Goal: Information Seeking & Learning: Learn about a topic

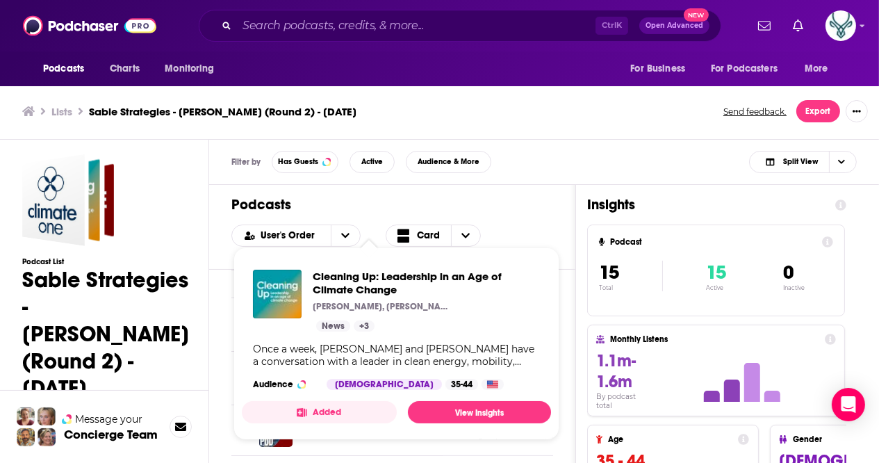
click at [367, 369] on div "Cleaning Up: Leadership in an Age of Climate Change [PERSON_NAME], [PERSON_NAME…" at bounding box center [396, 329] width 309 height 142
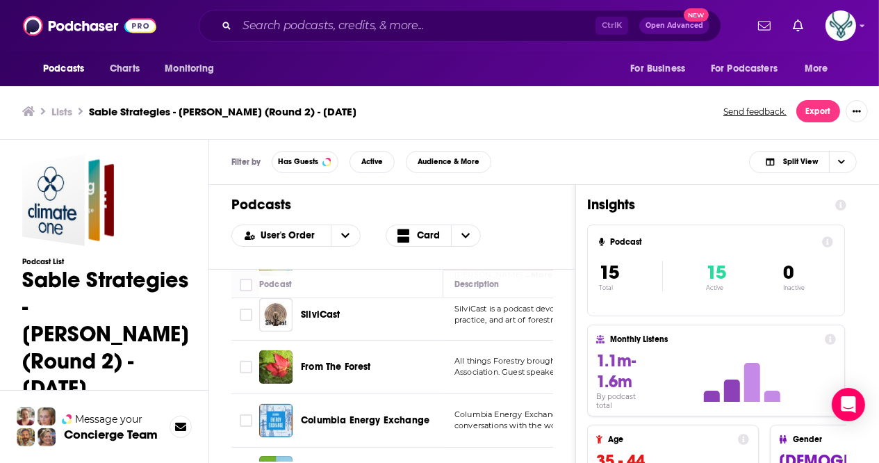
scroll to position [580, 0]
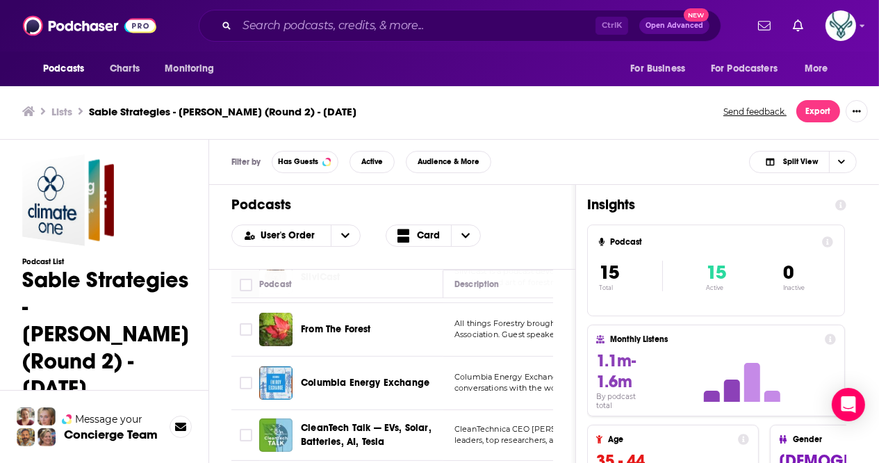
click at [506, 318] on span "All things Forestry brought to you by the Catskill Forest" at bounding box center [561, 323] width 214 height 10
drag, startPoint x: 385, startPoint y: 313, endPoint x: 332, endPoint y: 316, distance: 52.9
click at [332, 322] on div "From The Forest" at bounding box center [373, 329] width 144 height 14
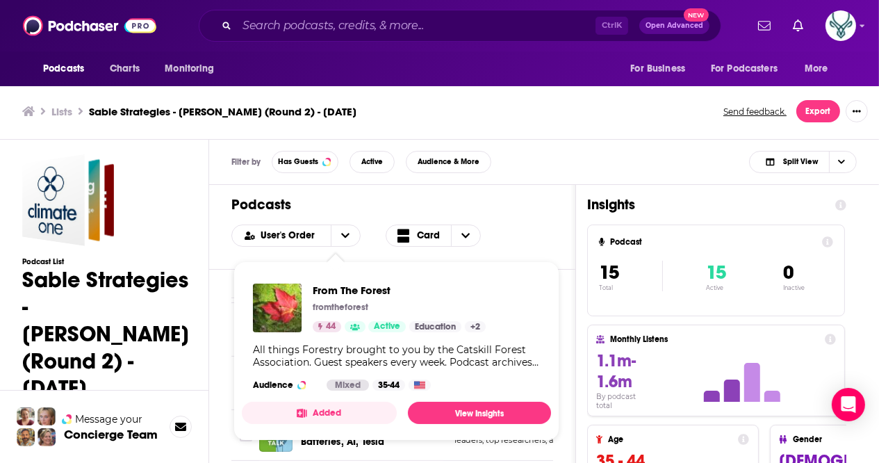
click at [332, 316] on div "From The Forest fromtheforest 44 Active Education + 2" at bounding box center [399, 307] width 173 height 49
click at [529, 247] on div "Podcasts User's Order Card" at bounding box center [392, 227] width 366 height 85
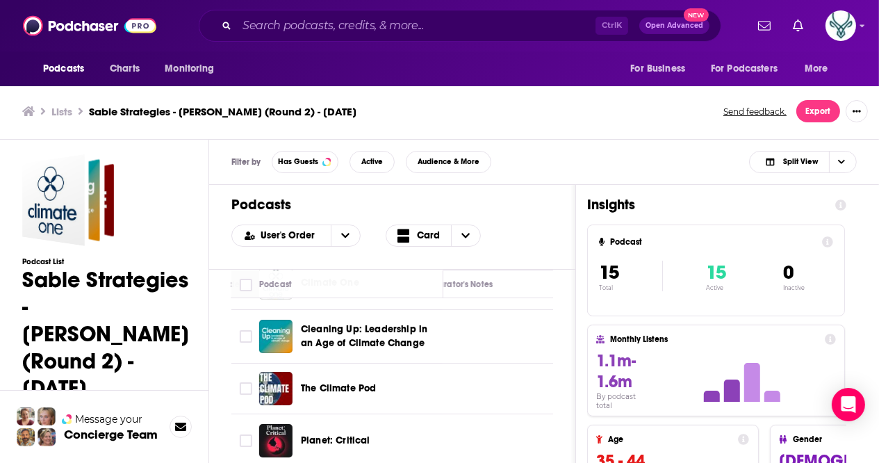
scroll to position [0, 806]
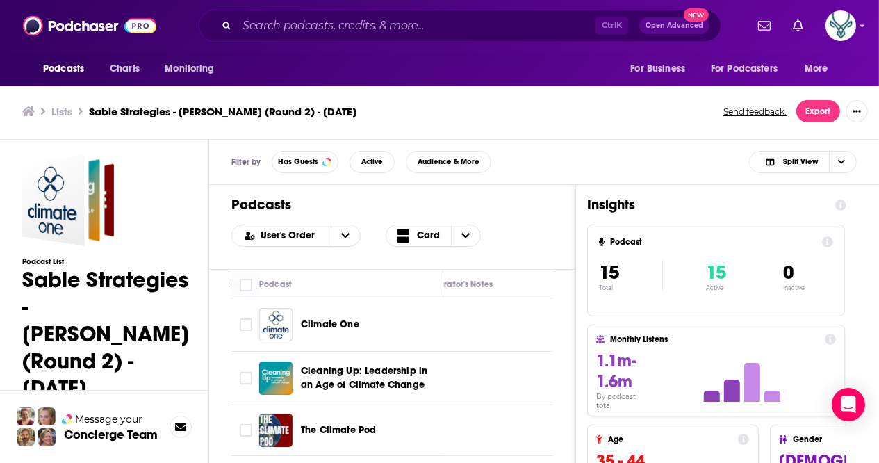
click at [65, 350] on h1 "Sable Strategies - [PERSON_NAME] (Round 2) - [DATE]" at bounding box center [105, 333] width 167 height 135
click at [60, 204] on div "Sable Strategies - Barclay Rogers (Round 2) - September 8, 2025" at bounding box center [53, 200] width 63 height 92
click at [94, 202] on div "Sable Strategies - Barclay Rogers (Round 2) - September 8, 2025" at bounding box center [73, 199] width 54 height 83
click at [345, 234] on icon "open menu" at bounding box center [345, 235] width 8 height 5
click at [461, 232] on icon "Choose View" at bounding box center [465, 236] width 8 height 10
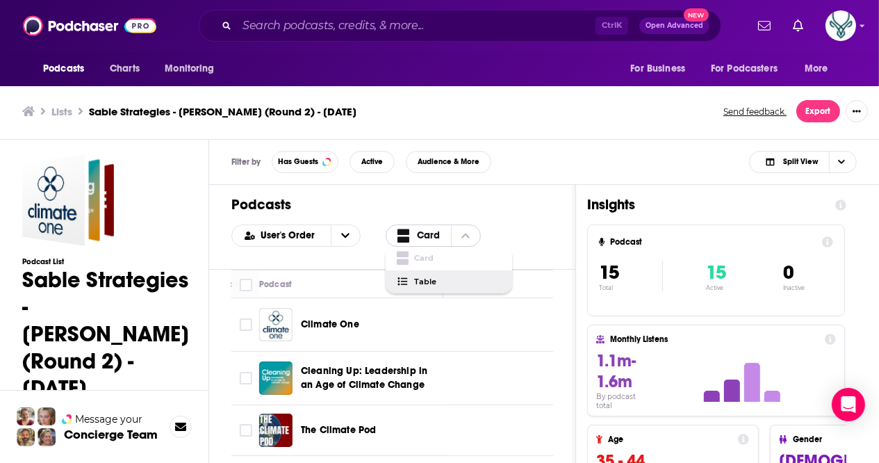
click at [411, 279] on span "Choose View" at bounding box center [406, 281] width 18 height 10
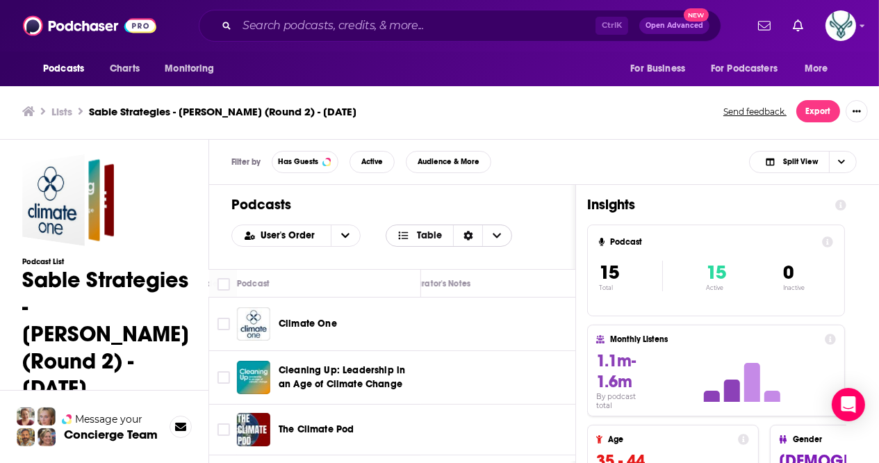
scroll to position [0, 1043]
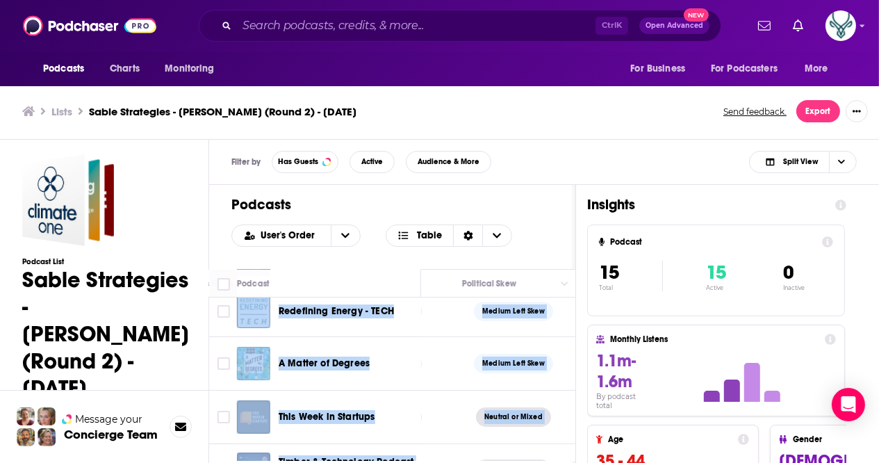
drag, startPoint x: 528, startPoint y: 460, endPoint x: 431, endPoint y: 447, distance: 98.0
click at [431, 447] on div "Podcasts User's Order Table Podcast Description Categories Reach (Monthly) Reac…" at bounding box center [392, 401] width 367 height 433
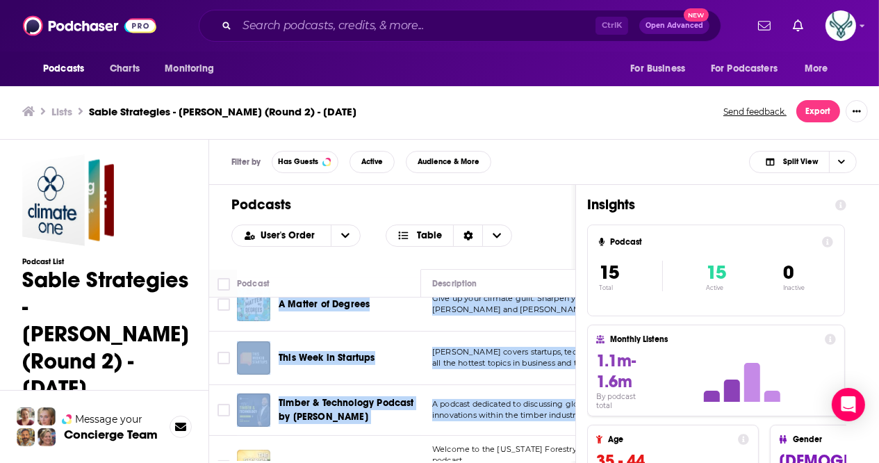
scroll to position [374, 0]
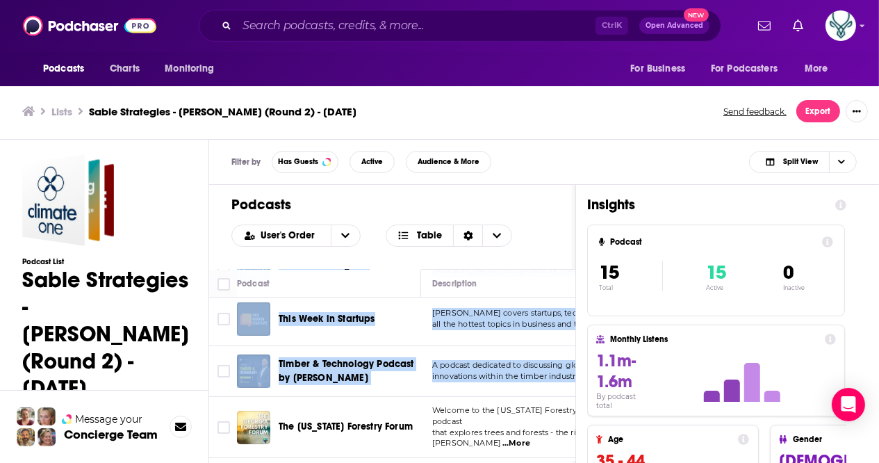
click at [515, 371] on span "innovations within the timber industry, featuring e" at bounding box center [529, 376] width 194 height 10
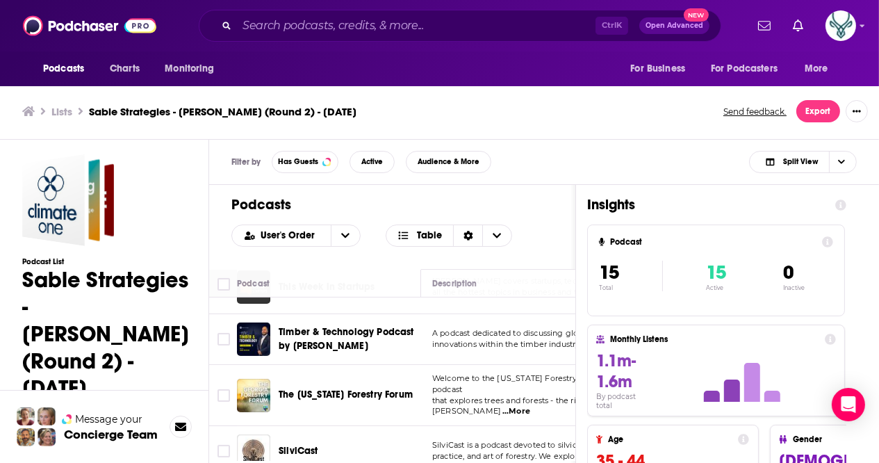
scroll to position [439, 0]
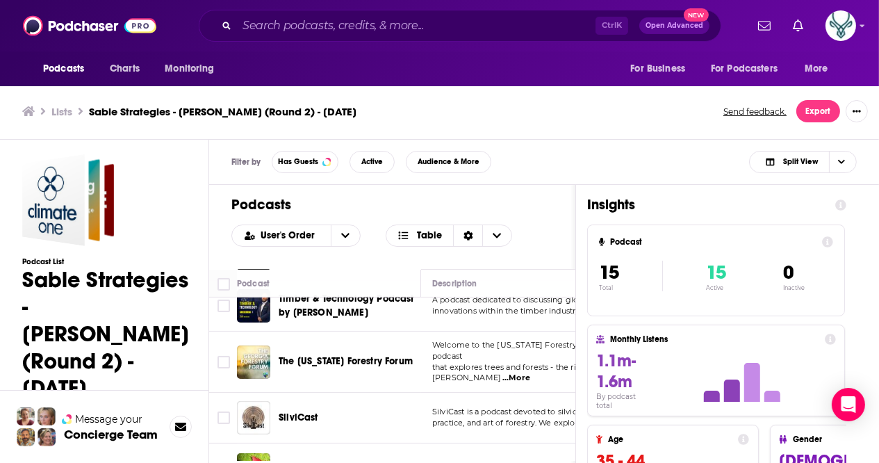
click at [517, 417] on span "practice, and art of forestry. We explore current to" at bounding box center [527, 422] width 191 height 10
click at [482, 417] on span "practice, and art of forestry. We explore current to" at bounding box center [527, 422] width 191 height 10
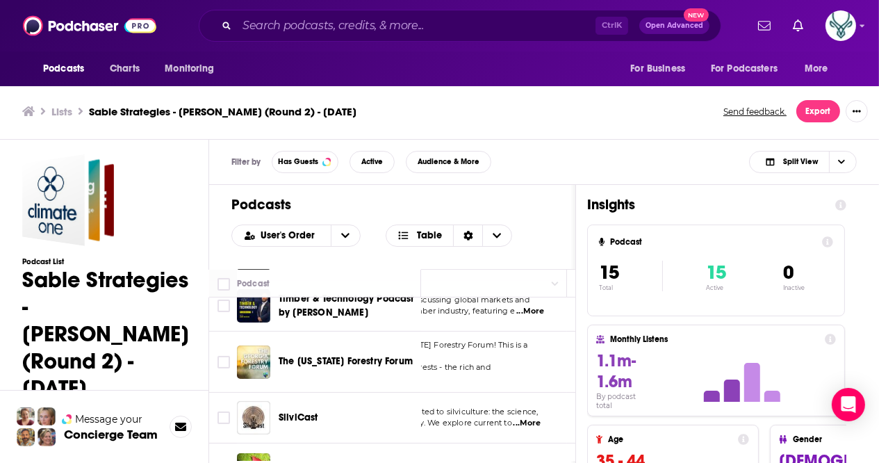
click at [534, 417] on span "...More" at bounding box center [527, 422] width 28 height 11
click at [540, 194] on div "Podcasts User's Order Table" at bounding box center [392, 227] width 366 height 84
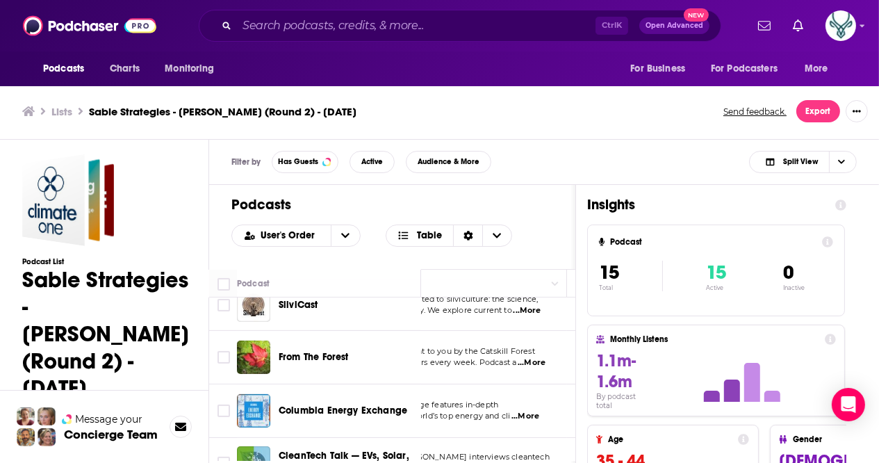
scroll to position [562, 111]
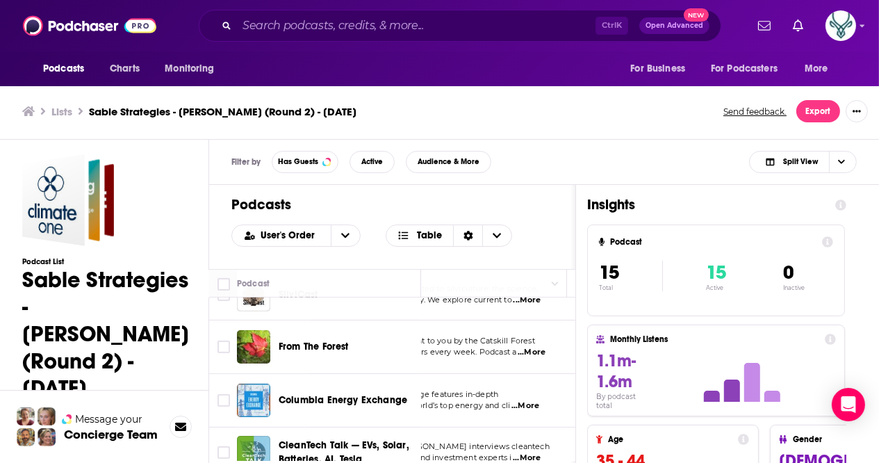
click at [504, 400] on span "conversations with the world’s top energy and cli" at bounding box center [415, 405] width 189 height 10
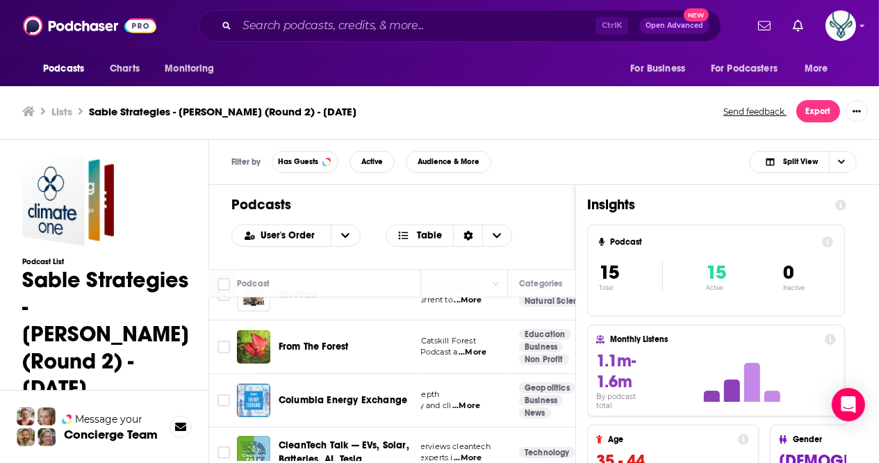
scroll to position [562, 11]
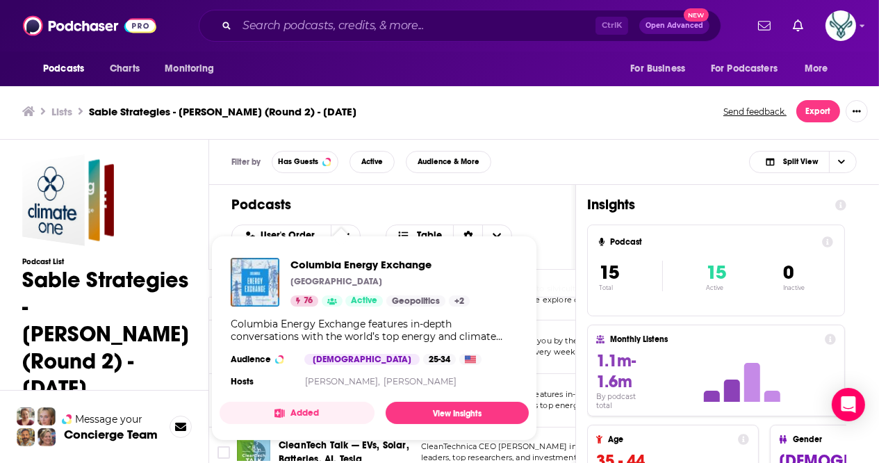
click at [376, 386] on div "Columbia Energy Exchange [GEOGRAPHIC_DATA] 76 Active Geopolitics + 2 Columbia E…" at bounding box center [374, 324] width 309 height 155
click at [440, 324] on div "Columbia Energy Exchange features in-depth conversations with the world’s top e…" at bounding box center [374, 329] width 287 height 25
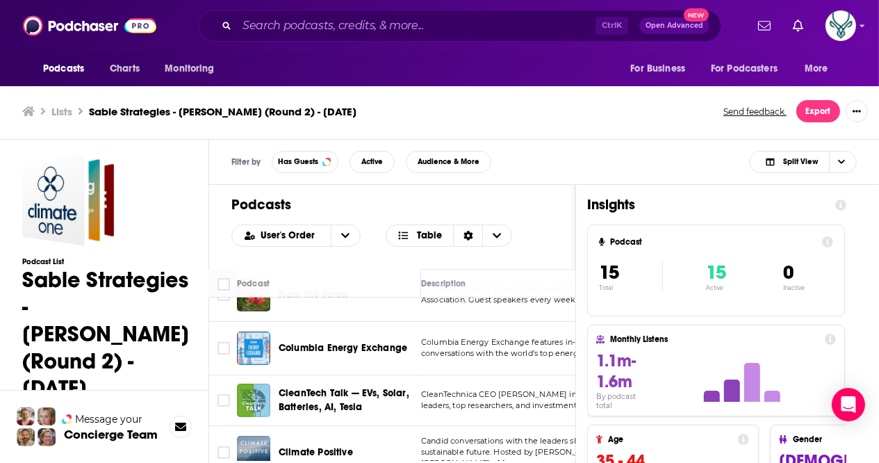
scroll to position [629, 11]
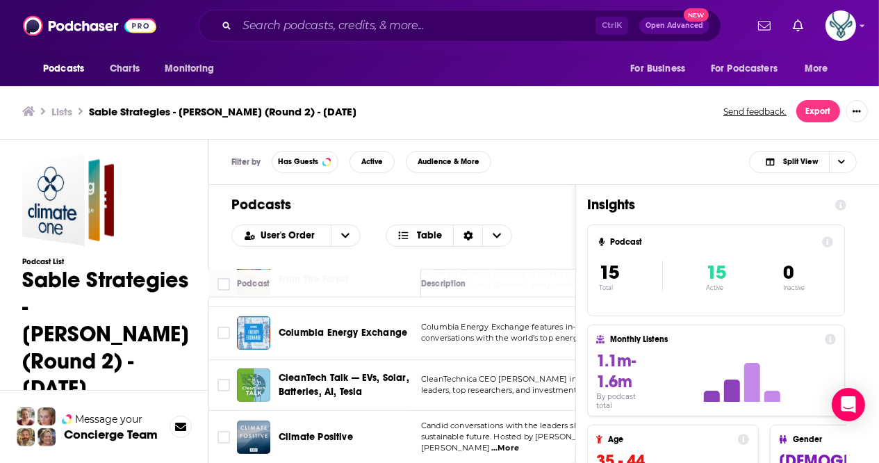
click at [496, 420] on span "Candid conversations with the leaders shaping a more" at bounding box center [526, 425] width 210 height 10
click at [492, 422] on p "Candid conversations with the leaders shaping a more" at bounding box center [538, 425] width 234 height 11
drag, startPoint x: 492, startPoint y: 422, endPoint x: 333, endPoint y: 454, distance: 162.2
click at [333, 454] on div "Podcast Description Categories Reach (Monthly) Reach (Episode) Contacts Curator…" at bounding box center [392, 365] width 366 height 192
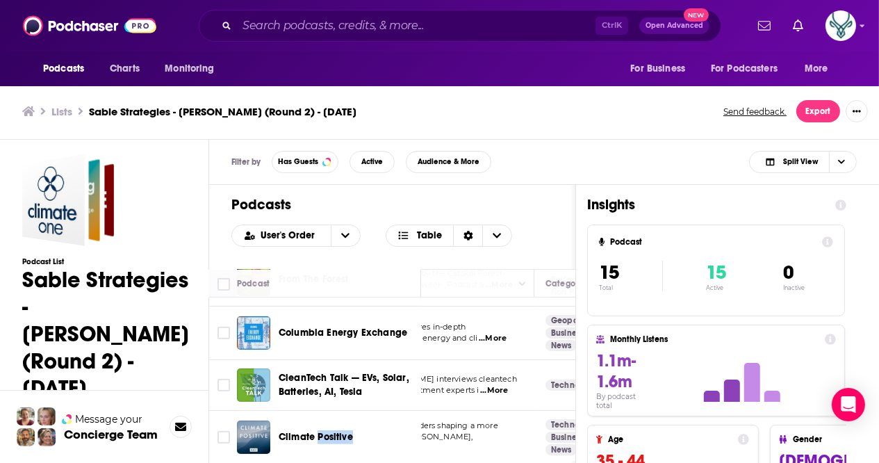
scroll to position [629, 149]
click at [381, 442] on span "...More" at bounding box center [368, 447] width 28 height 11
click at [499, 360] on td "CleanTechnica CEO [PERSON_NAME] interviews cleantech leaders, top researchers, …" at bounding box center [400, 385] width 257 height 51
click at [495, 385] on span "...More" at bounding box center [489, 390] width 28 height 11
click at [472, 333] on span "conversations with the world’s top energy and cli" at bounding box center [377, 338] width 189 height 10
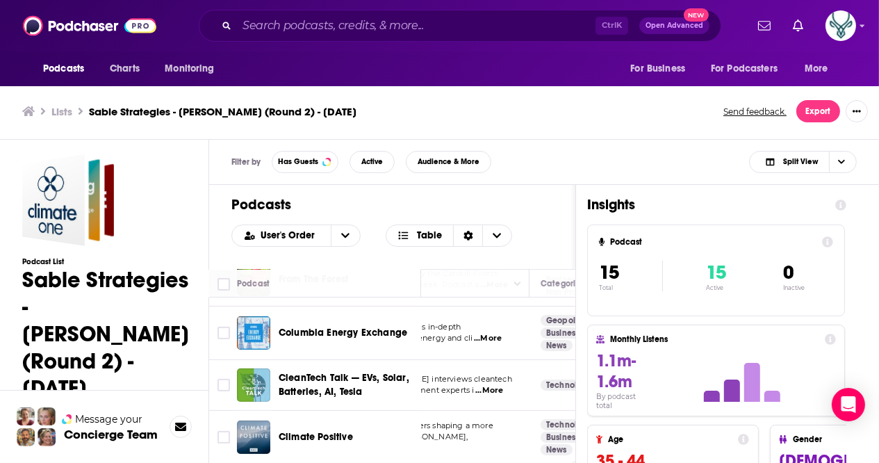
click at [488, 333] on span "...More" at bounding box center [488, 338] width 28 height 11
click at [440, 431] on span "sustainable future. Hosted by [PERSON_NAME], [PERSON_NAME]" at bounding box center [375, 441] width 185 height 21
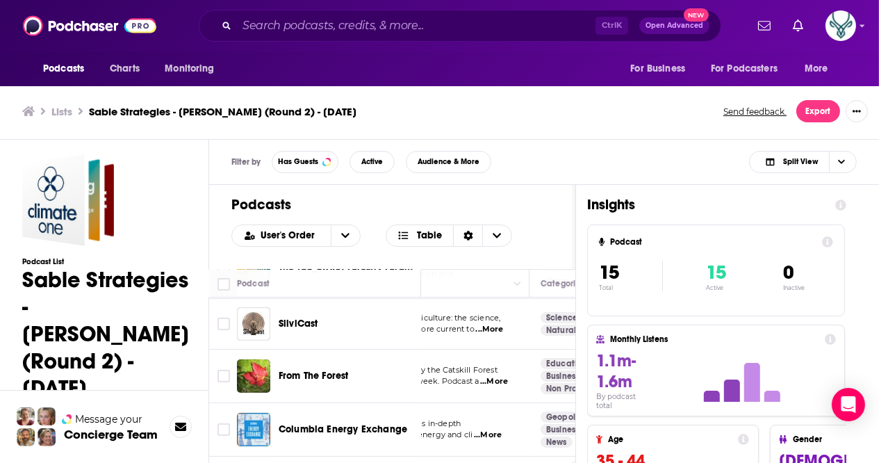
scroll to position [518, 149]
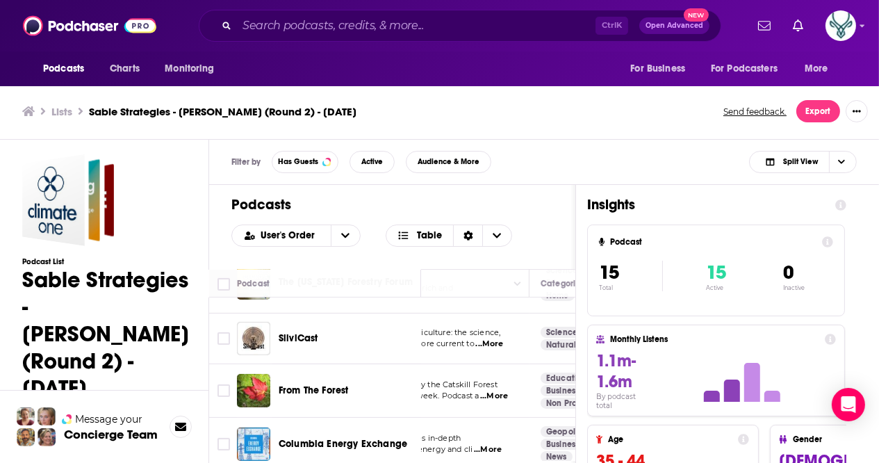
click at [499, 390] on span "...More" at bounding box center [494, 395] width 28 height 11
click at [509, 389] on td "All things Forestry brought to you by the Catskill Forest Association. Guest sp…" at bounding box center [400, 390] width 257 height 53
click at [536, 386] on td "Education Business Non Profit" at bounding box center [588, 390] width 118 height 53
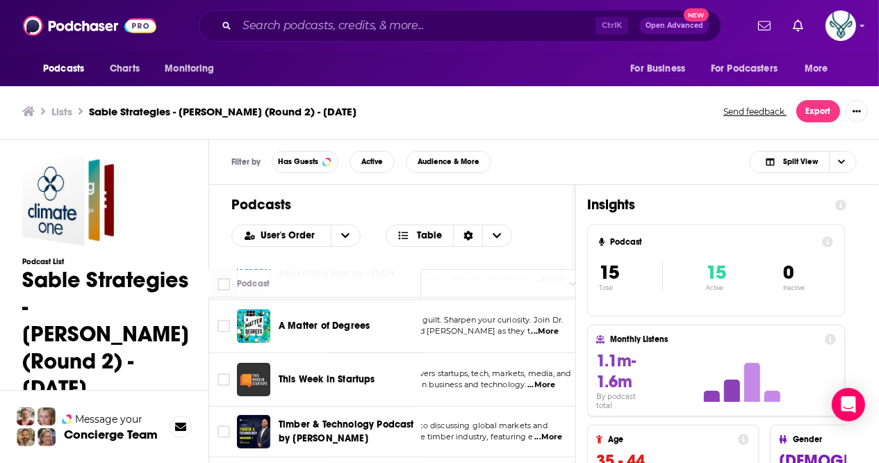
scroll to position [311, 93]
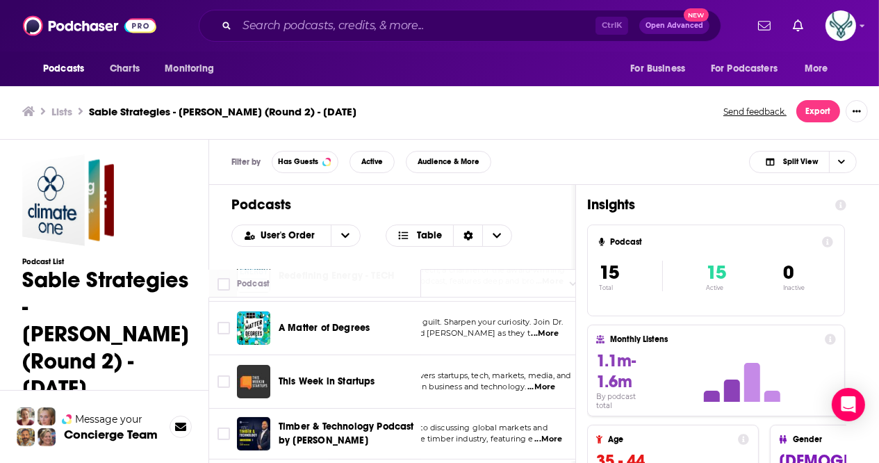
click at [549, 333] on span "...More" at bounding box center [545, 333] width 28 height 11
click at [549, 331] on span "...More" at bounding box center [545, 333] width 28 height 11
